Goal: Transaction & Acquisition: Purchase product/service

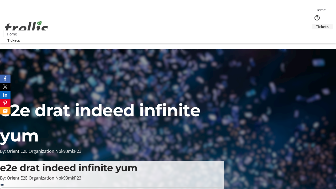
click at [316, 24] on span "Tickets" at bounding box center [322, 27] width 13 height 6
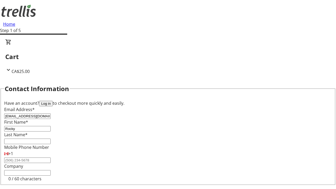
type input "Rocky"
type input "[PERSON_NAME]"
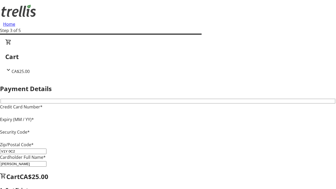
type input "V1Y 0C2"
